Goal: Book appointment/travel/reservation

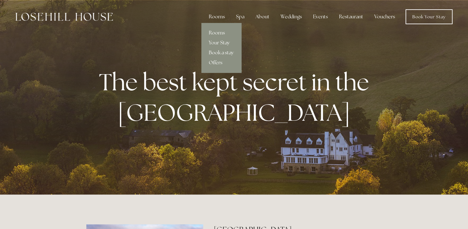
click at [218, 16] on div "Rooms" at bounding box center [217, 17] width 26 height 12
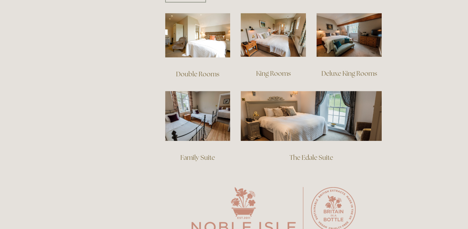
scroll to position [427, 0]
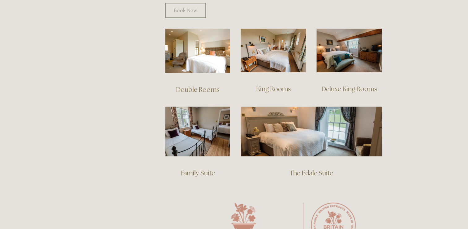
click at [351, 85] on link "Deluxe King Rooms" at bounding box center [350, 89] width 56 height 8
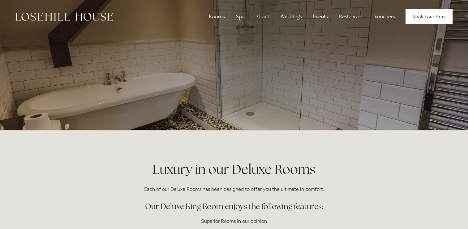
click at [429, 17] on link "Book Your Stay" at bounding box center [429, 16] width 47 height 15
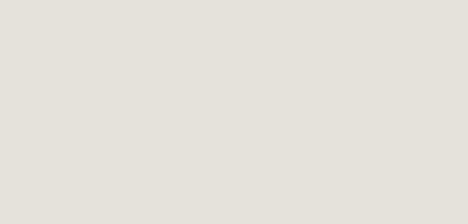
scroll to position [33, 0]
